Goal: Find specific page/section: Find specific page/section

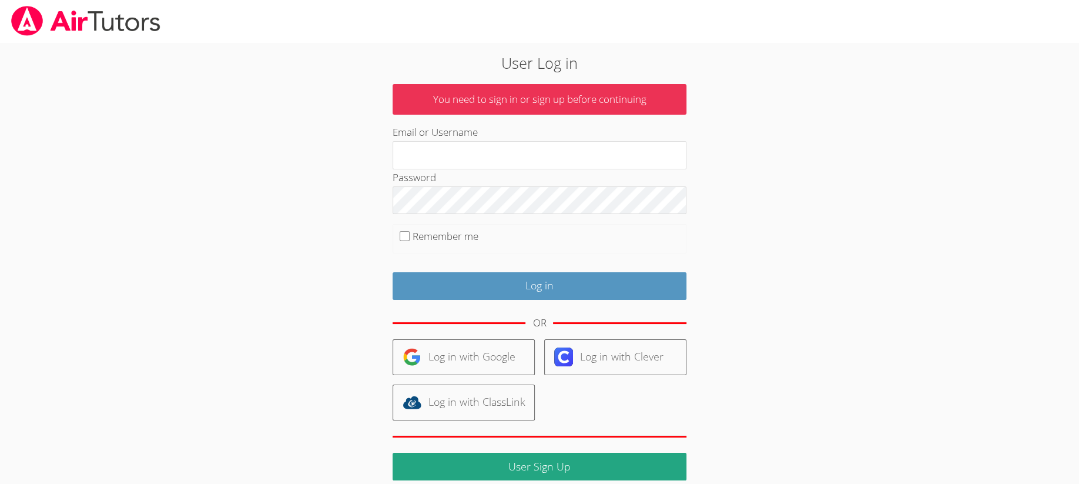
type input "[EMAIL_ADDRESS][DOMAIN_NAME]"
click at [439, 278] on input "Log in" at bounding box center [540, 286] width 294 height 28
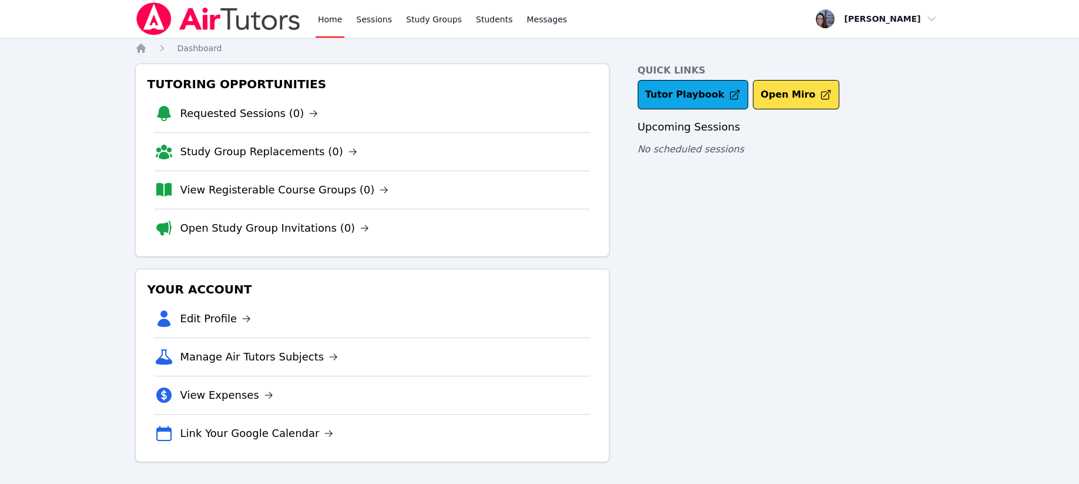
click at [267, 225] on link "Open Study Group Invitations (0)" at bounding box center [274, 228] width 189 height 16
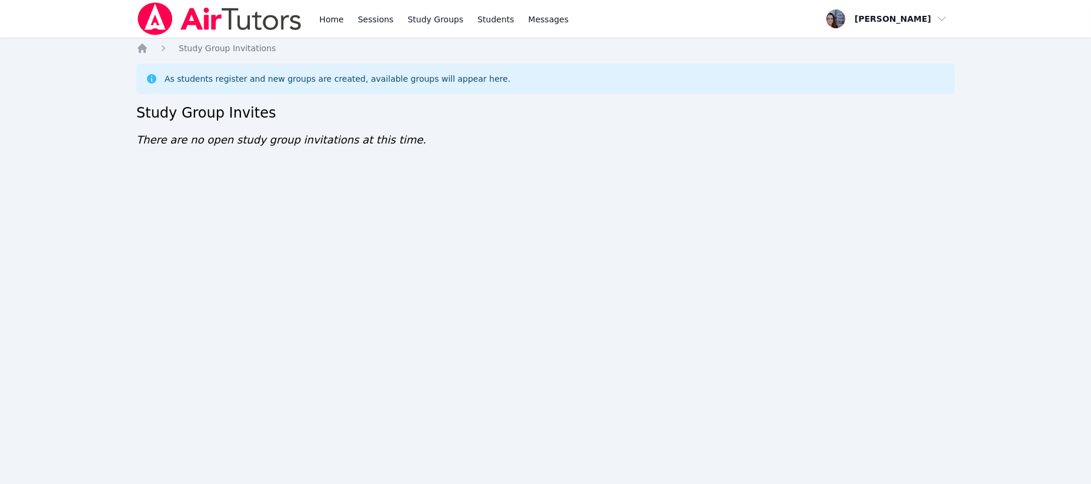
click at [327, 10] on link "Home" at bounding box center [331, 19] width 29 height 38
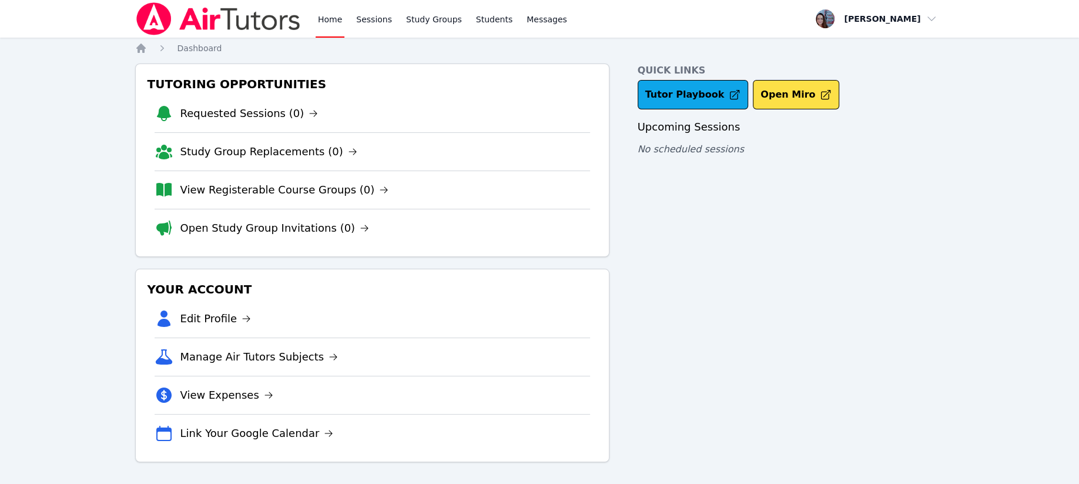
click at [426, 18] on link "Study Groups" at bounding box center [434, 19] width 61 height 38
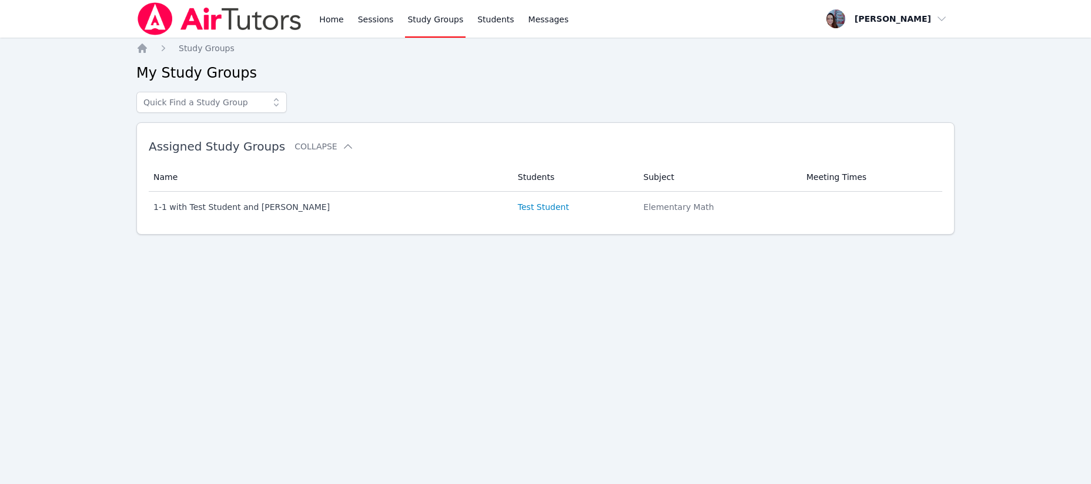
click at [328, 17] on link "Home" at bounding box center [331, 19] width 29 height 38
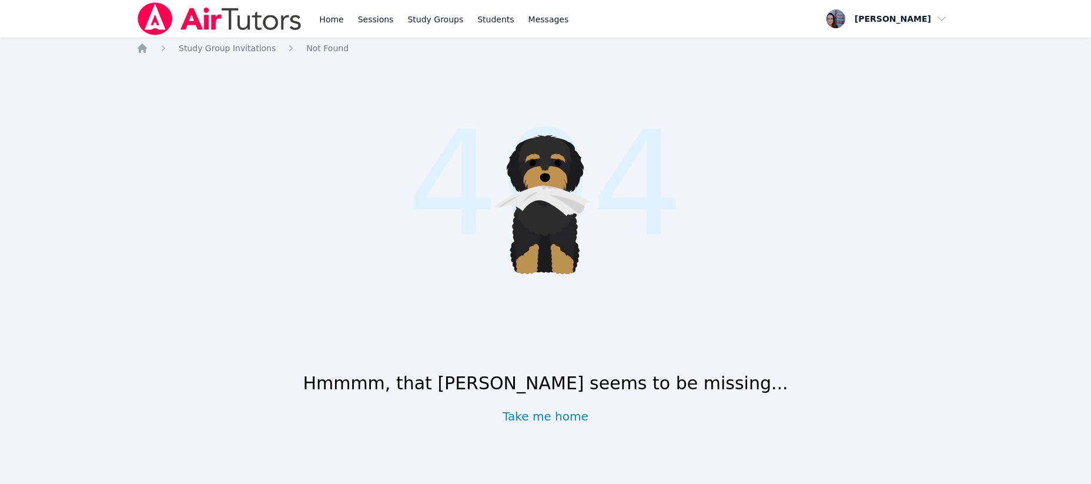
click at [537, 410] on link "Take me home" at bounding box center [545, 416] width 86 height 16
